Goal: Task Accomplishment & Management: Manage account settings

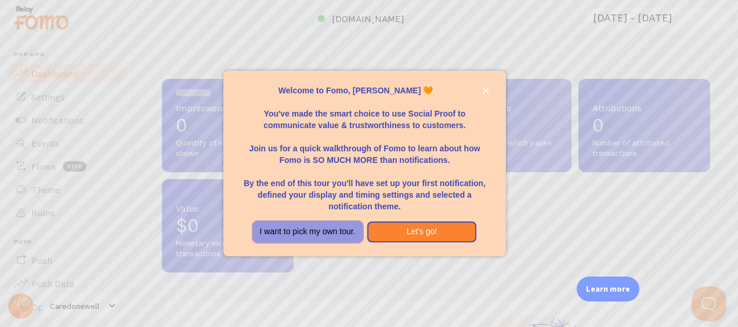
click at [341, 233] on button "I want to pick my own tour." at bounding box center [308, 232] width 110 height 21
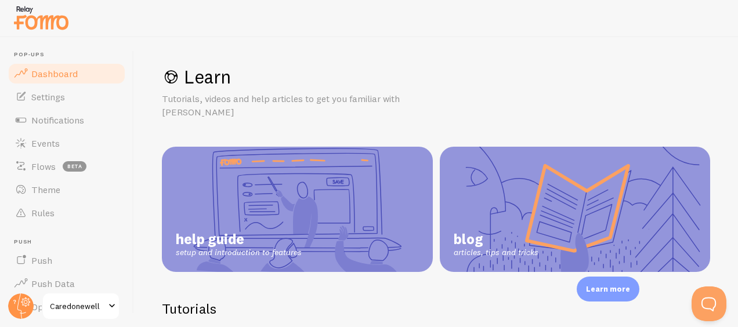
click at [56, 72] on span "Dashboard" at bounding box center [54, 74] width 46 height 12
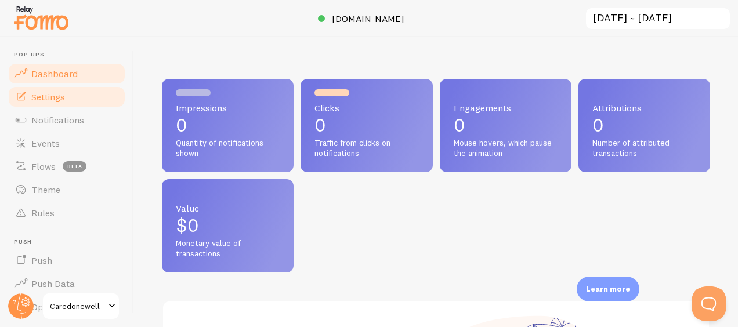
click at [56, 98] on span "Settings" at bounding box center [48, 97] width 34 height 12
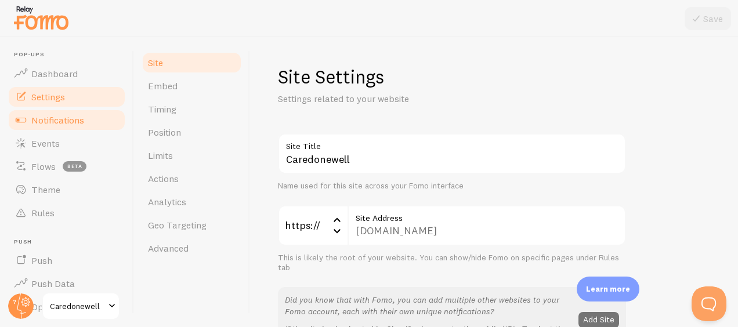
click at [56, 121] on span "Notifications" at bounding box center [57, 120] width 53 height 12
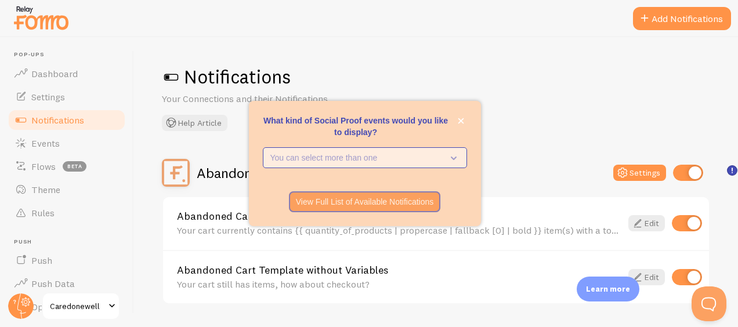
click at [402, 156] on p "You can select more than one" at bounding box center [356, 158] width 173 height 12
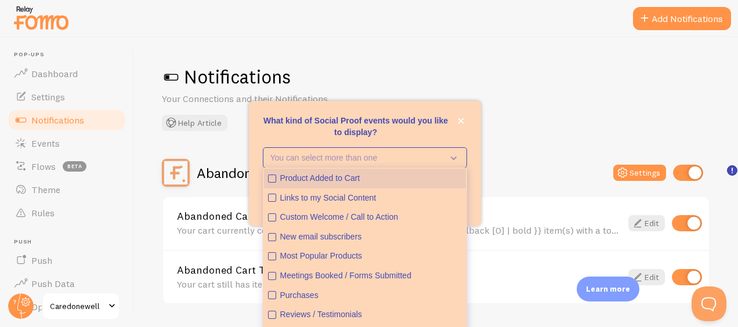
click at [270, 180] on icon "Product Added to Cart" at bounding box center [272, 178] width 7 height 7
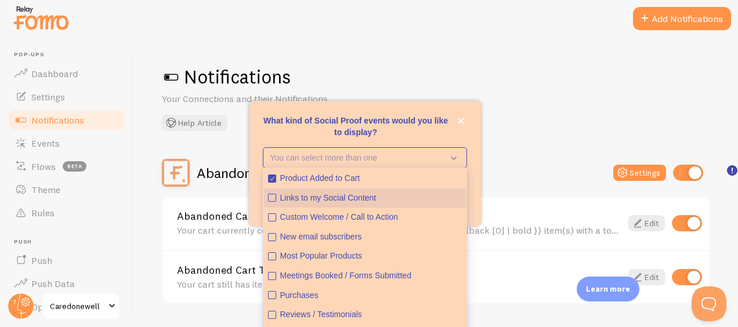
click at [272, 197] on icon "Links to my Social Content" at bounding box center [272, 197] width 7 height 7
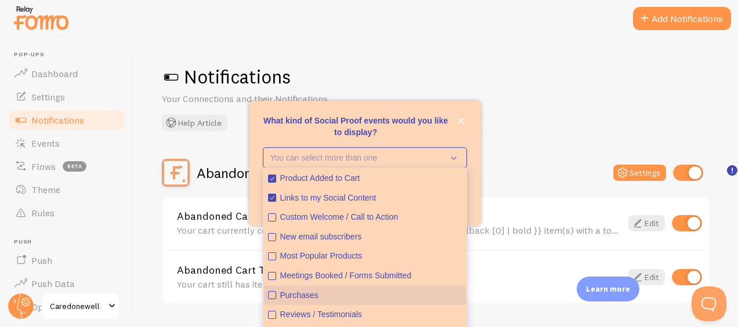
click at [271, 294] on icon "Purchases" at bounding box center [272, 295] width 7 height 7
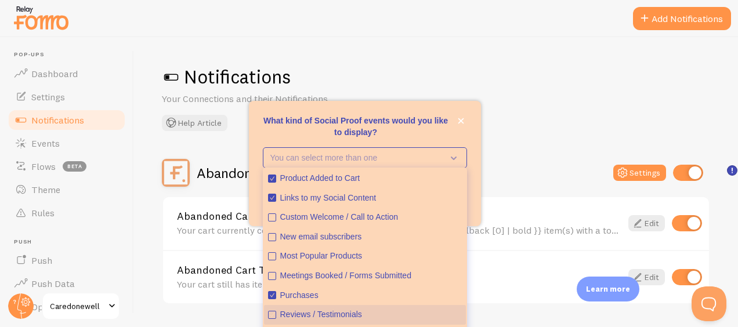
click at [275, 314] on icon "Reviews / Testimonials" at bounding box center [272, 315] width 7 height 7
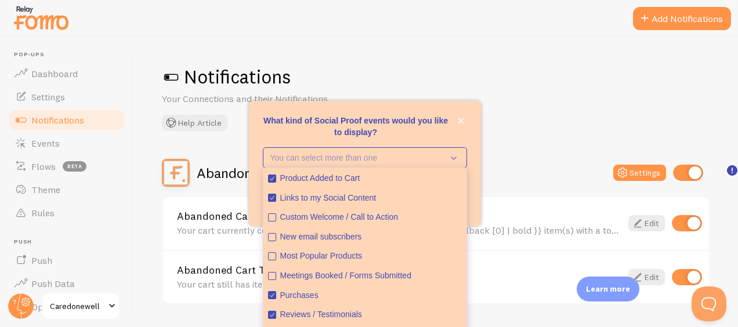
click at [503, 164] on div "Abandoned Cart Settings" at bounding box center [436, 173] width 548 height 28
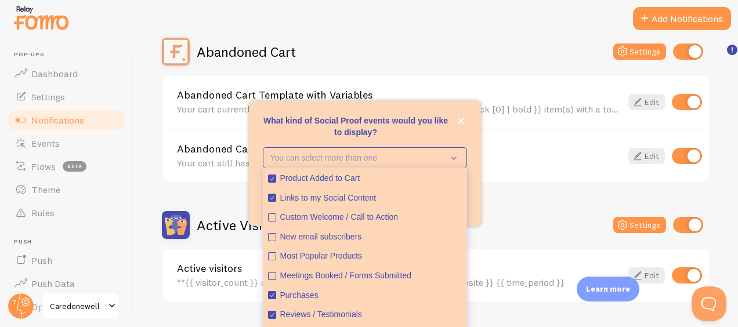
scroll to position [30, 0]
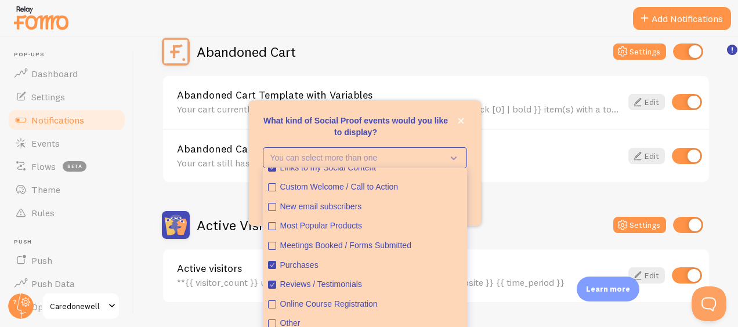
click at [472, 145] on div "What kind of Social Proof events would you like to display?" at bounding box center [365, 142] width 232 height 9
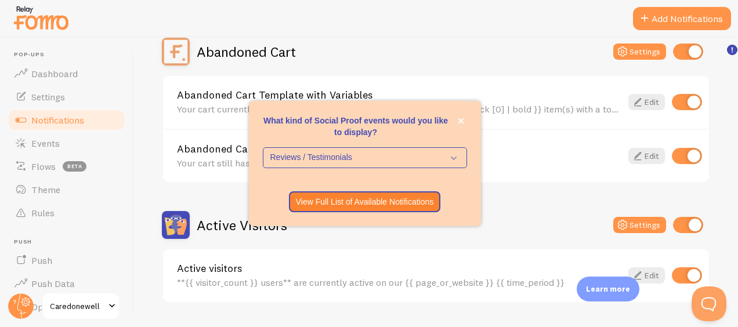
click at [523, 219] on div "Active Visitors Settings" at bounding box center [436, 225] width 548 height 28
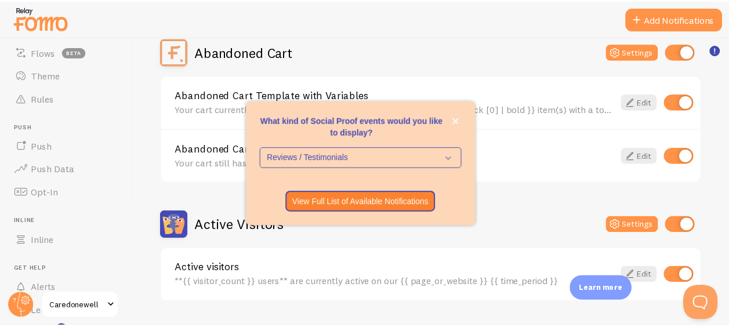
scroll to position [92, 0]
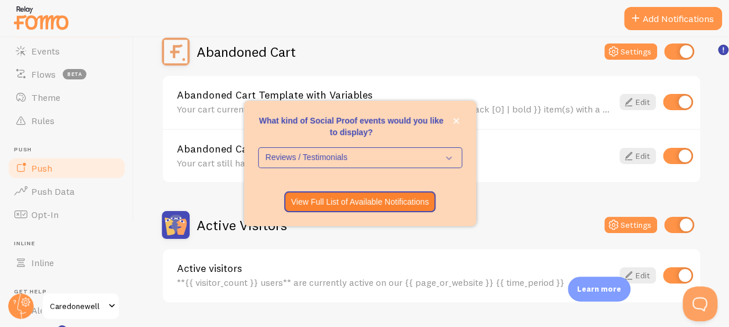
click at [46, 168] on span "Push" at bounding box center [41, 168] width 21 height 12
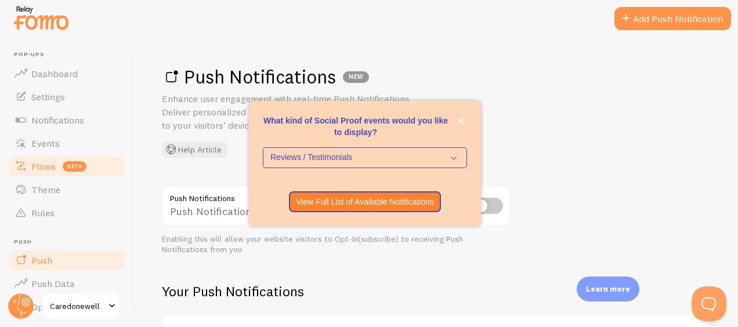
click at [43, 156] on link "Flows beta" at bounding box center [67, 166] width 120 height 23
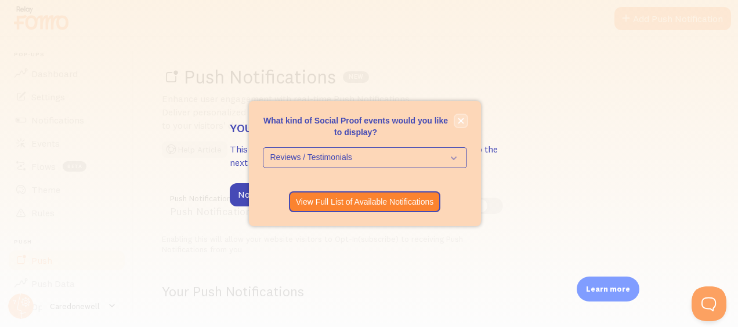
click at [460, 124] on icon "close," at bounding box center [461, 121] width 6 height 6
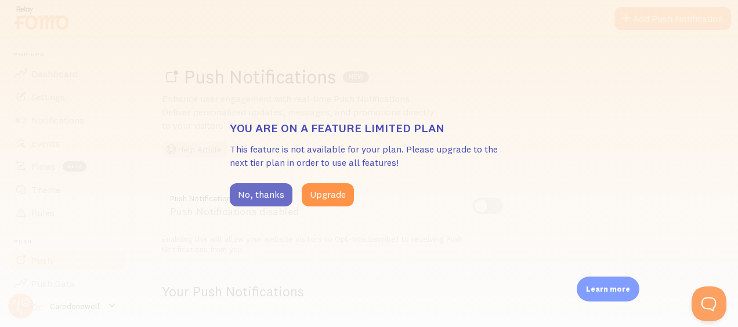
click at [265, 197] on button "No, thanks" at bounding box center [261, 194] width 63 height 23
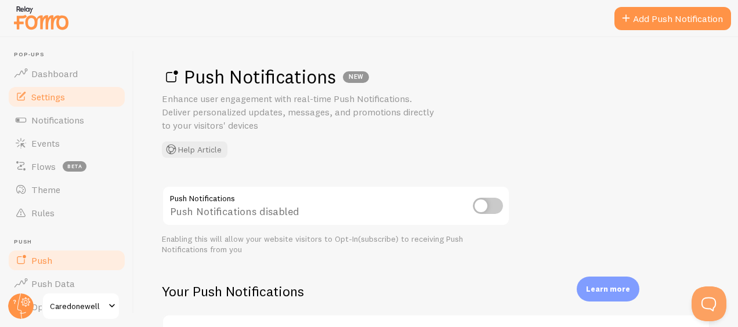
click at [62, 99] on span "Settings" at bounding box center [48, 97] width 34 height 12
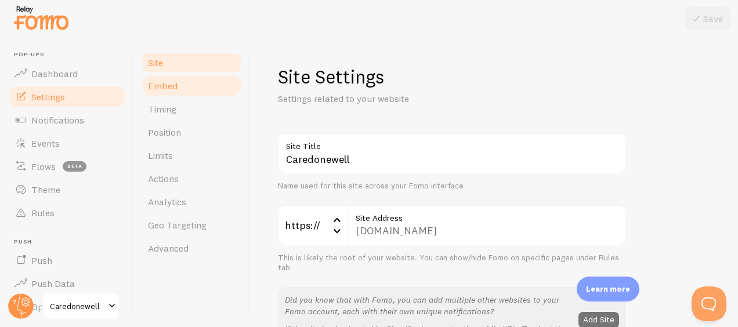
click at [154, 85] on span "Embed" at bounding box center [163, 86] width 30 height 12
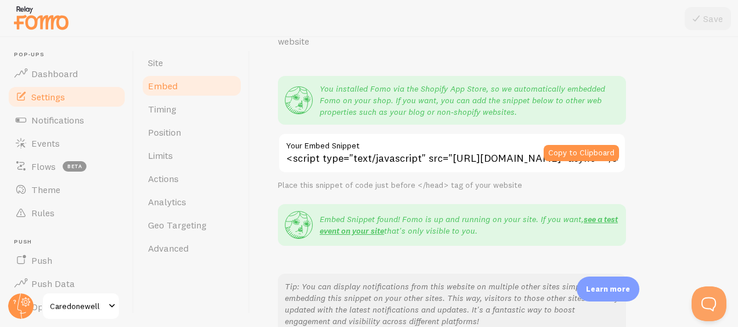
scroll to position [71, 0]
click at [592, 145] on button "Copy to Clipboard" at bounding box center [581, 153] width 75 height 16
